Goal: Task Accomplishment & Management: Manage account settings

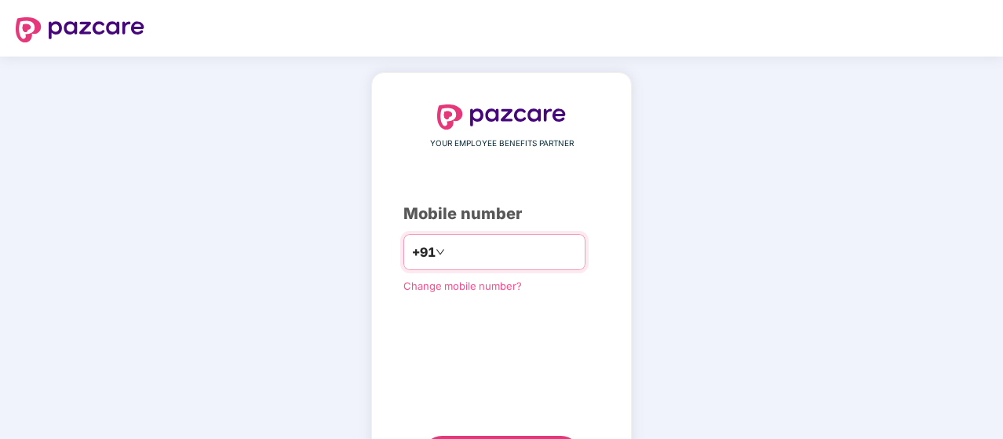
scroll to position [80, 0]
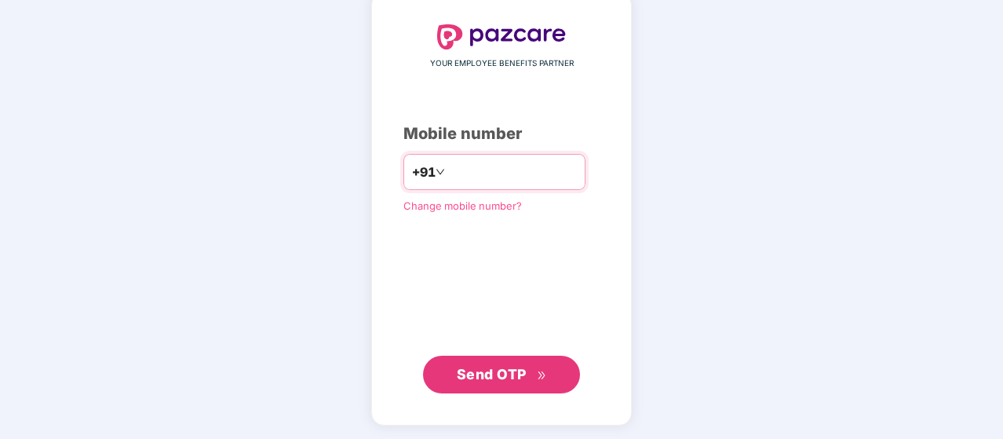
type input "**********"
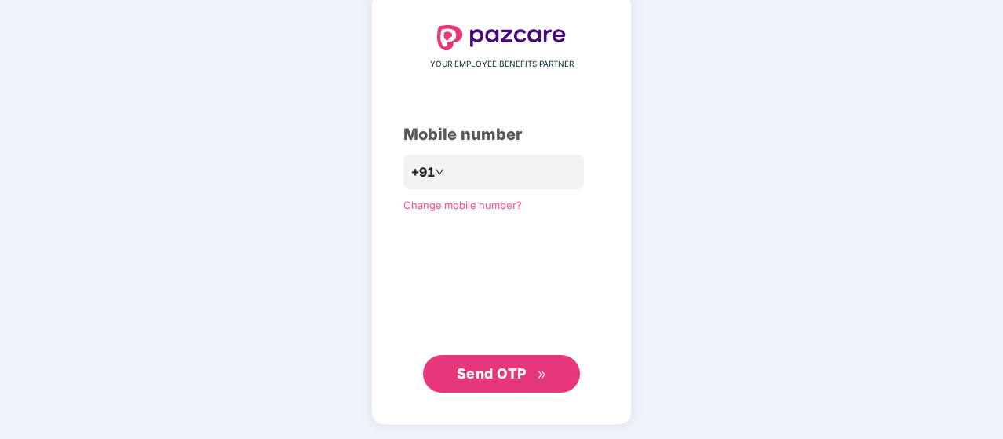
click at [505, 381] on span "Send OTP" at bounding box center [502, 374] width 90 height 22
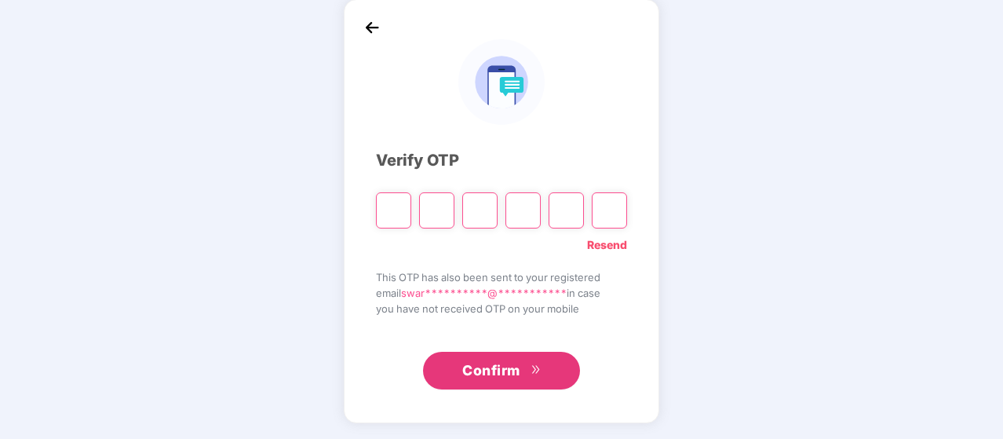
scroll to position [72, 0]
type input "*"
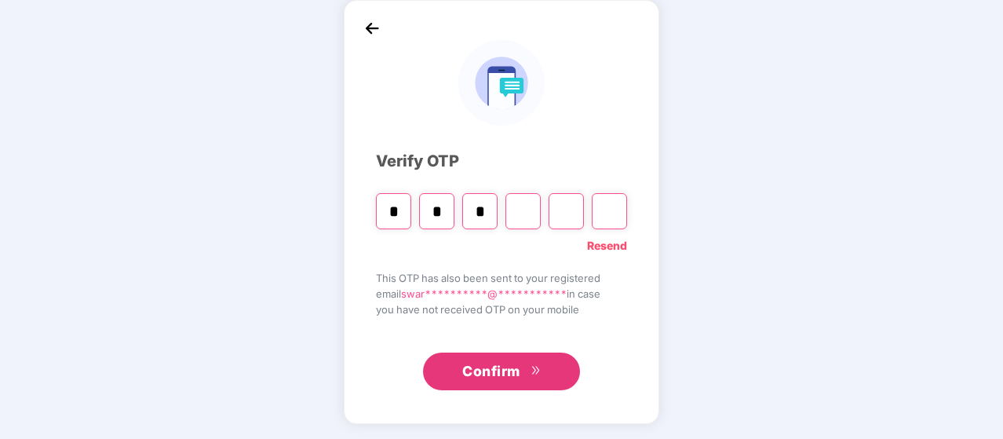
type input "*"
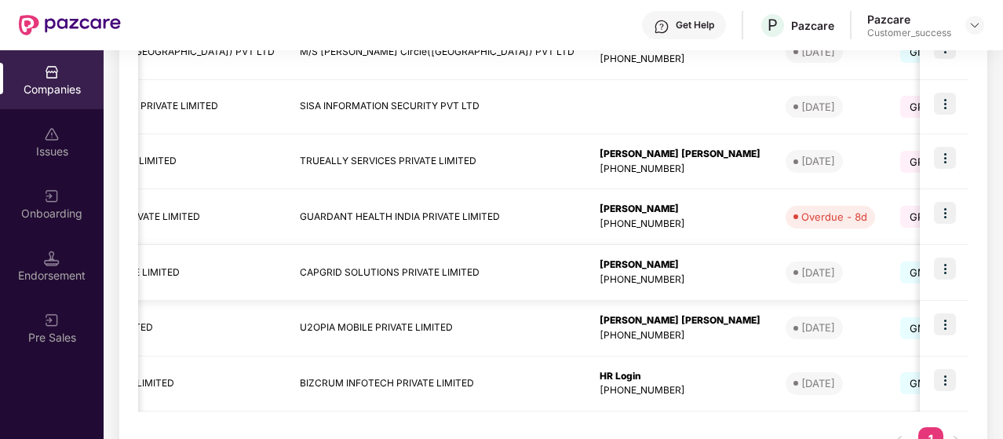
scroll to position [0, 0]
